Goal: Task Accomplishment & Management: Complete application form

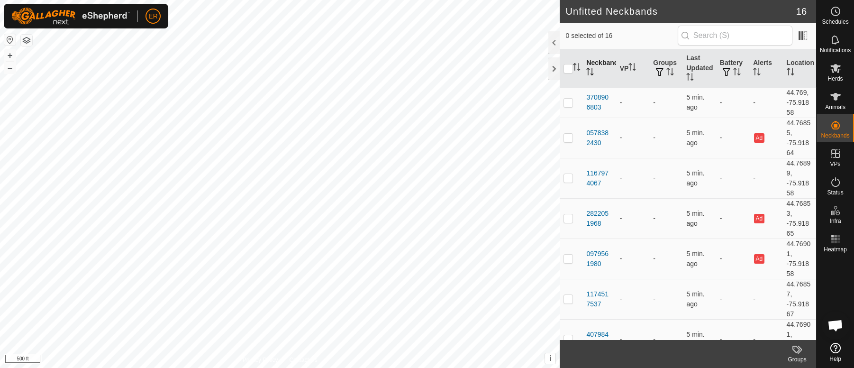
scroll to position [7873, 0]
click at [555, 69] on div at bounding box center [554, 68] width 11 height 23
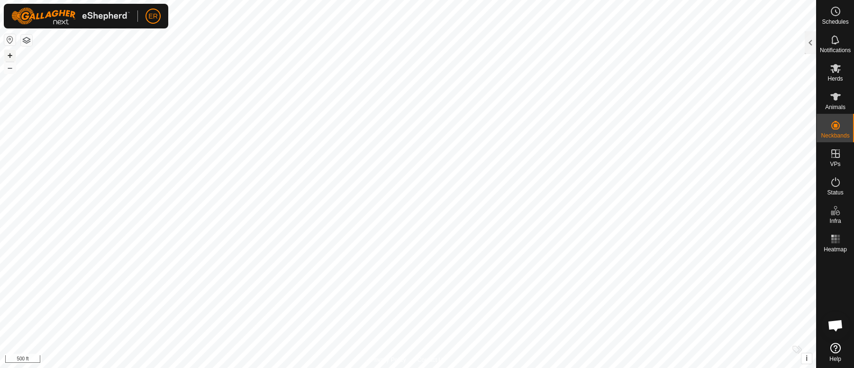
click at [9, 53] on button "+" at bounding box center [9, 55] width 11 height 11
checkbox input "true"
checkbox input "false"
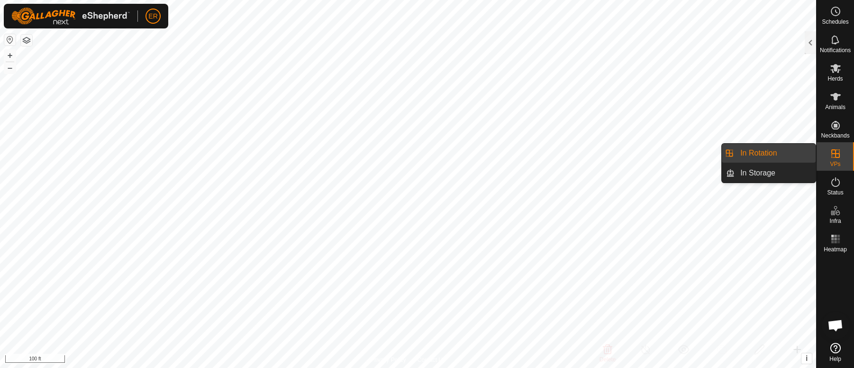
click at [833, 151] on icon at bounding box center [835, 153] width 11 height 11
click at [781, 154] on link "In Rotation" at bounding box center [775, 153] width 81 height 19
click at [758, 158] on link "In Rotation" at bounding box center [775, 153] width 81 height 19
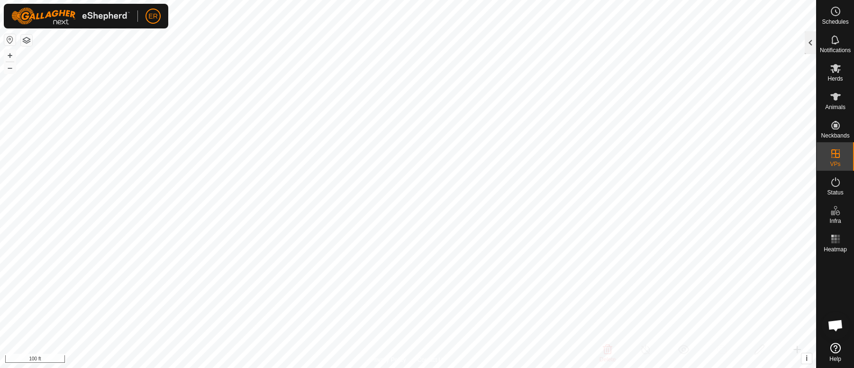
click at [813, 42] on div at bounding box center [810, 42] width 11 height 23
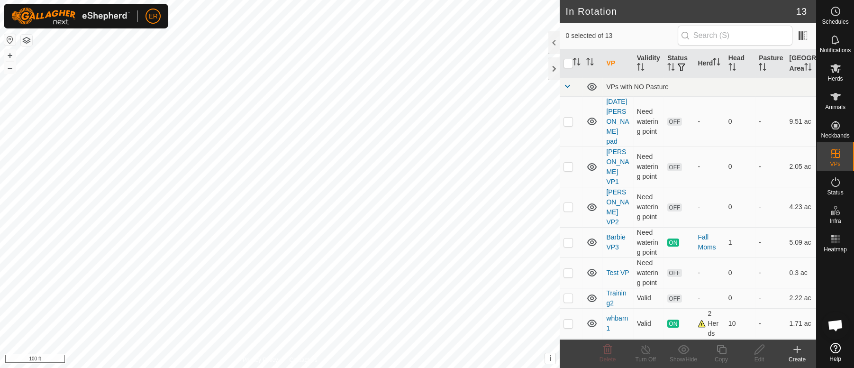
click at [795, 348] on icon at bounding box center [797, 349] width 11 height 11
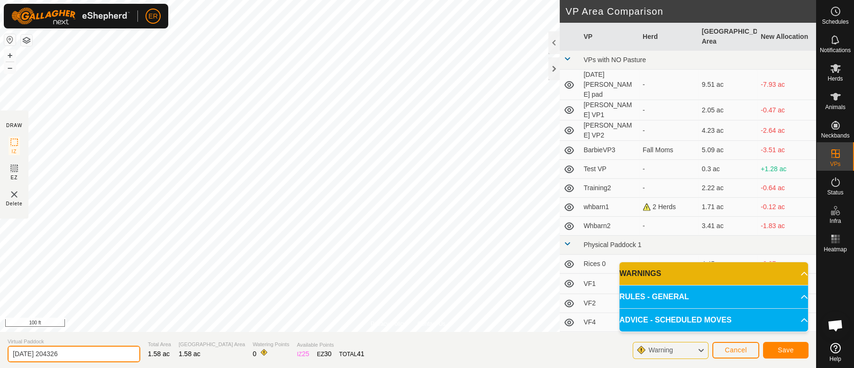
drag, startPoint x: 564, startPoint y: 270, endPoint x: 79, endPoint y: 353, distance: 492.5
click at [79, 353] on input "[DATE] 204326" at bounding box center [74, 354] width 133 height 17
type input "2"
type input "whbarn4"
click at [776, 349] on button "Save" at bounding box center [786, 350] width 46 height 17
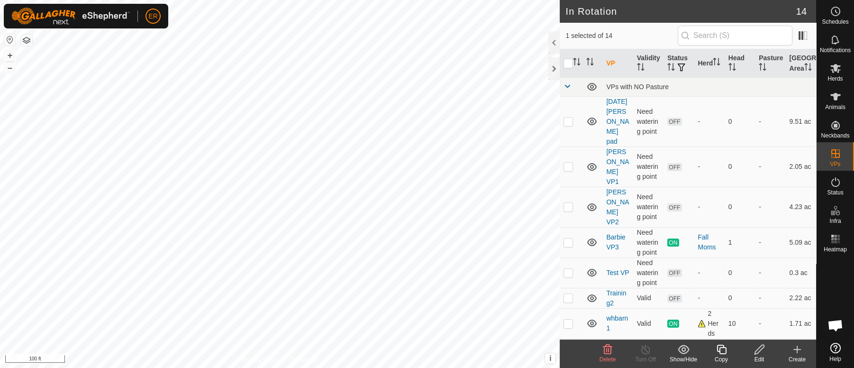
checkbox input "false"
checkbox input "true"
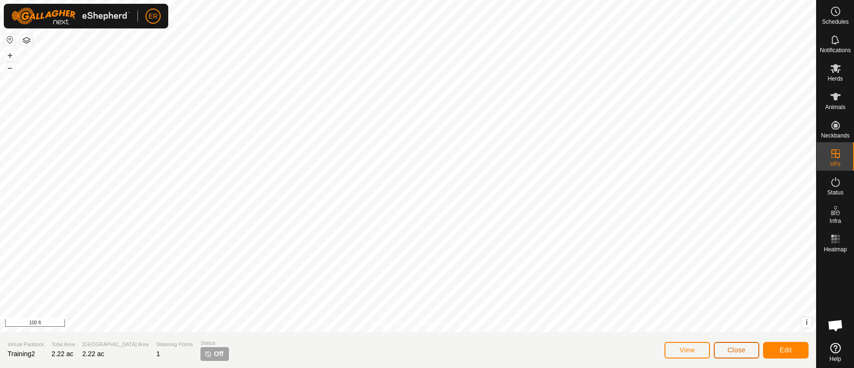
click at [730, 351] on span "Close" at bounding box center [737, 350] width 18 height 8
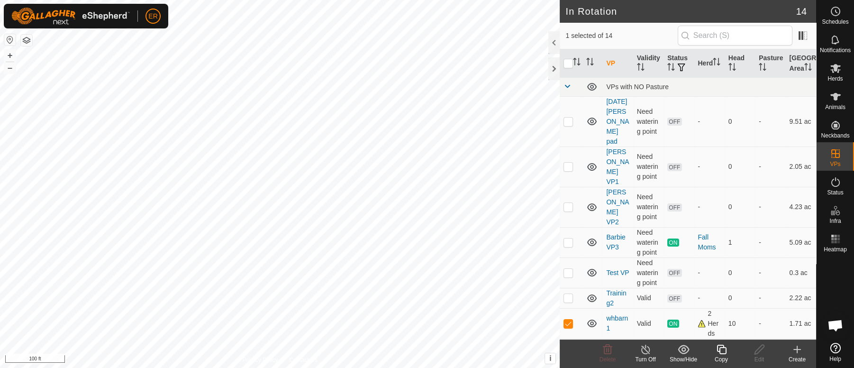
checkbox input "true"
checkbox input "false"
checkbox input "true"
checkbox input "false"
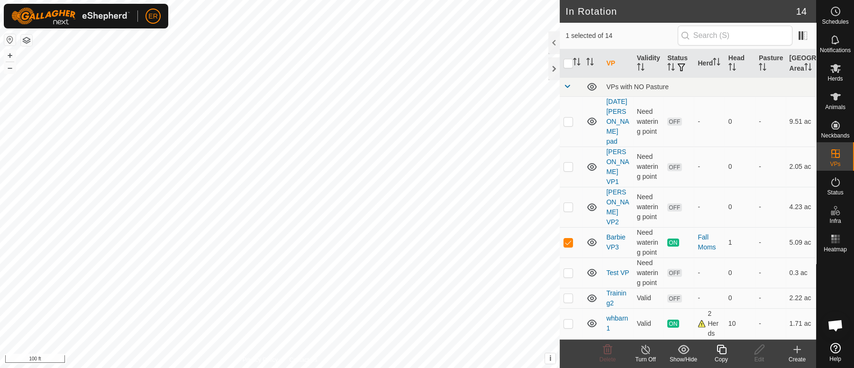
checkbox input "false"
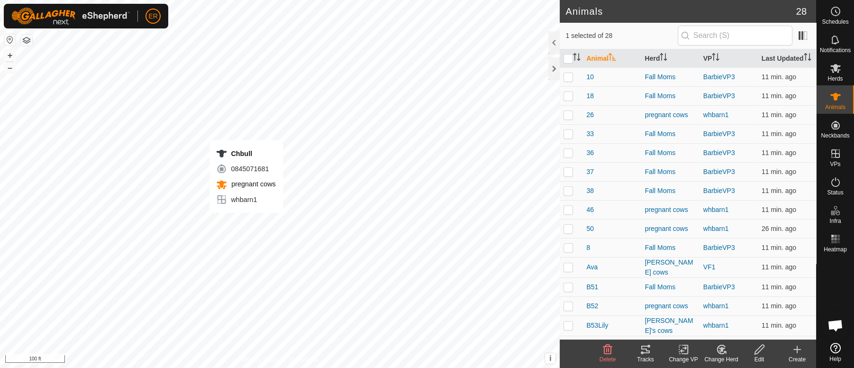
checkbox input "false"
click at [9, 55] on button "+" at bounding box center [9, 55] width 11 height 11
click at [12, 67] on button "–" at bounding box center [9, 67] width 11 height 11
click at [12, 53] on button "+" at bounding box center [9, 55] width 11 height 11
click at [9, 67] on button "–" at bounding box center [9, 67] width 11 height 11
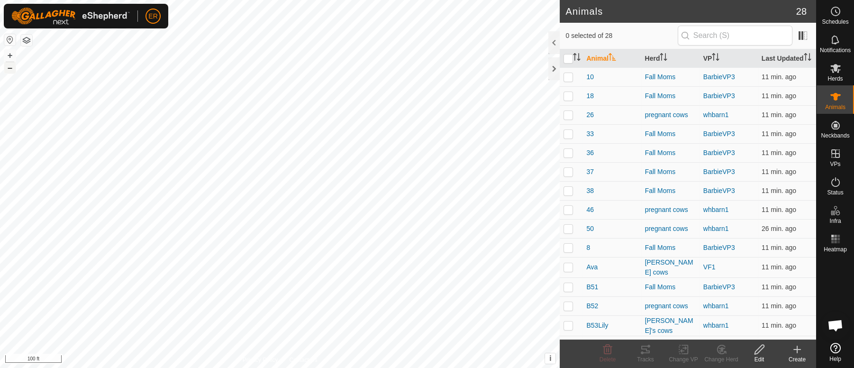
click at [11, 69] on button "–" at bounding box center [9, 67] width 11 height 11
click at [10, 56] on button "+" at bounding box center [9, 55] width 11 height 11
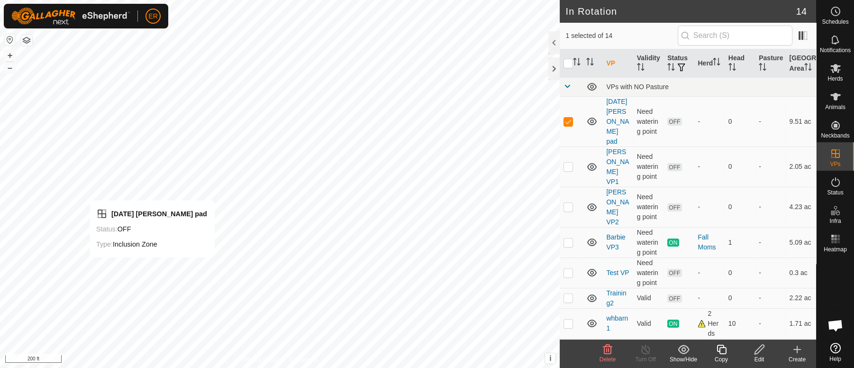
checkbox input "false"
click at [798, 350] on icon at bounding box center [797, 349] width 11 height 11
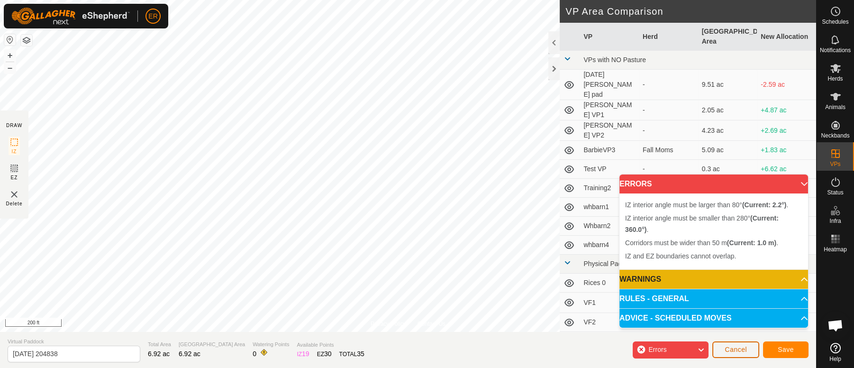
click at [740, 354] on button "Cancel" at bounding box center [736, 349] width 47 height 17
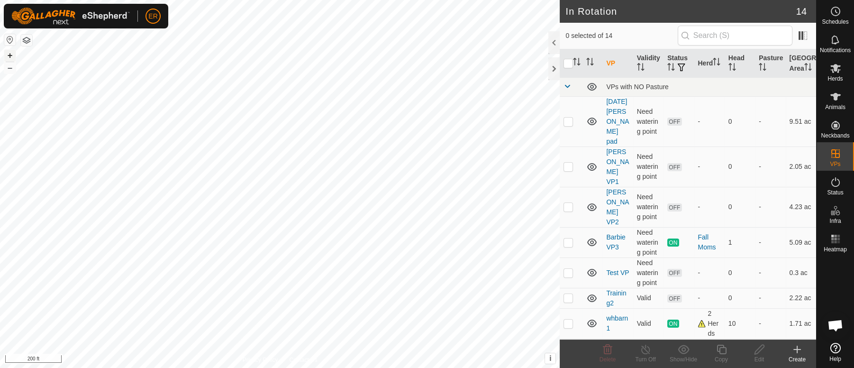
click at [12, 55] on button "+" at bounding box center [9, 55] width 11 height 11
click at [15, 69] on button "–" at bounding box center [9, 67] width 11 height 11
click at [797, 353] on icon at bounding box center [797, 349] width 11 height 11
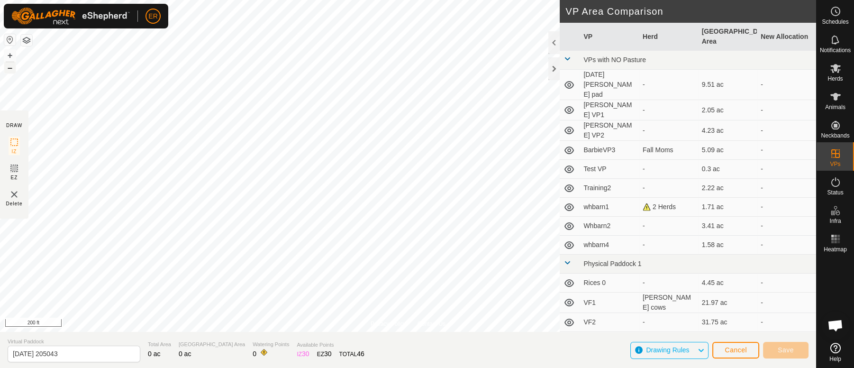
click at [11, 68] on button "–" at bounding box center [9, 67] width 11 height 11
click at [12, 57] on button "+" at bounding box center [9, 55] width 11 height 11
click at [9, 69] on button "–" at bounding box center [9, 67] width 11 height 11
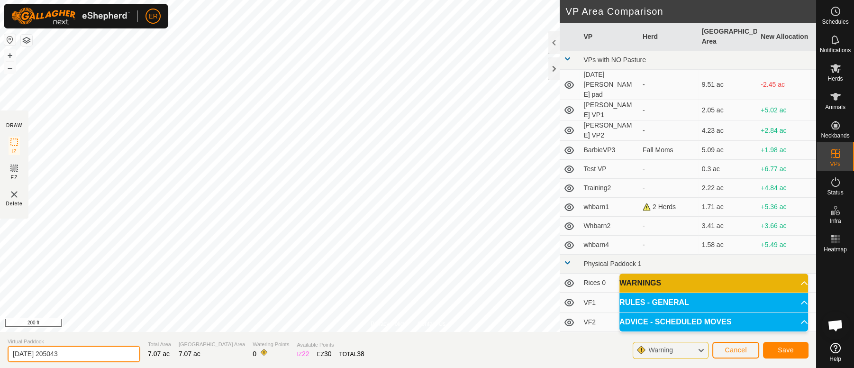
click at [76, 361] on input "[DATE] 205043" at bounding box center [74, 354] width 133 height 17
type input "2"
type input "night pasture"
click at [780, 351] on span "Save" at bounding box center [786, 350] width 16 height 8
